Goal: Task Accomplishment & Management: Complete application form

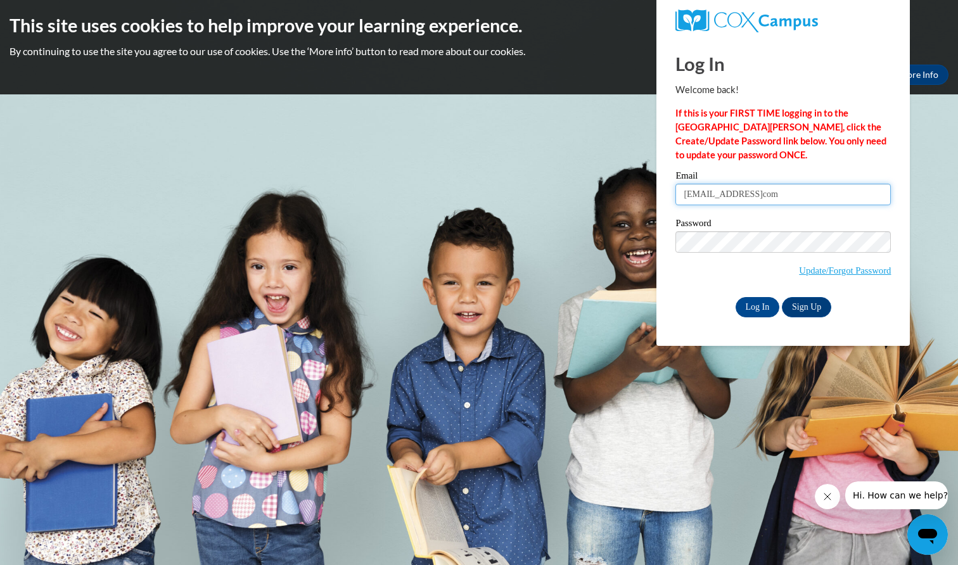
click at [798, 194] on input "dhoward.ltcc@gmailcom" at bounding box center [782, 195] width 215 height 22
type input "dhoward.ltcc@gmail.com"
click at [766, 301] on input "Log In" at bounding box center [757, 307] width 44 height 20
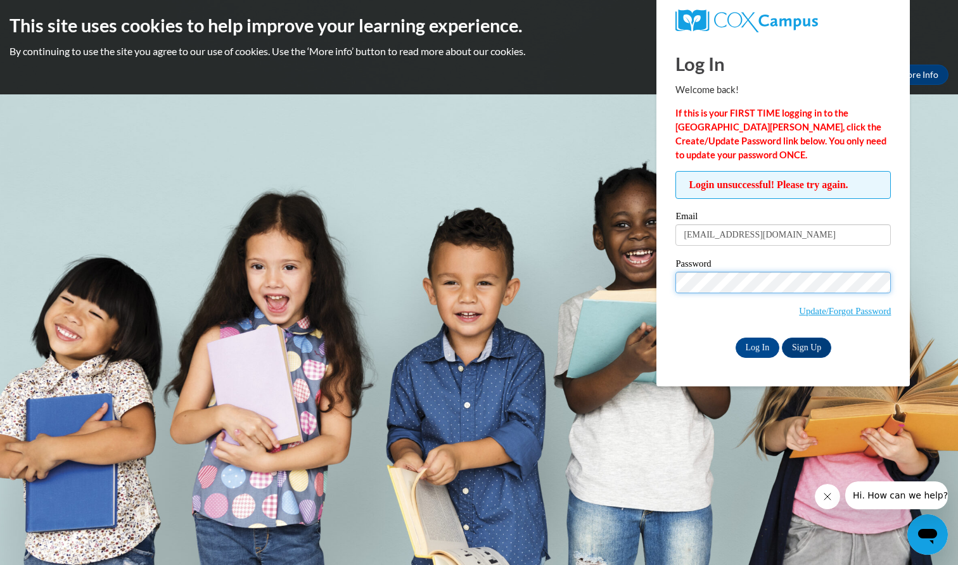
click at [756, 345] on input "Log In" at bounding box center [757, 348] width 44 height 20
click at [750, 341] on input "Log In" at bounding box center [757, 348] width 44 height 20
